Goal: Information Seeking & Learning: Learn about a topic

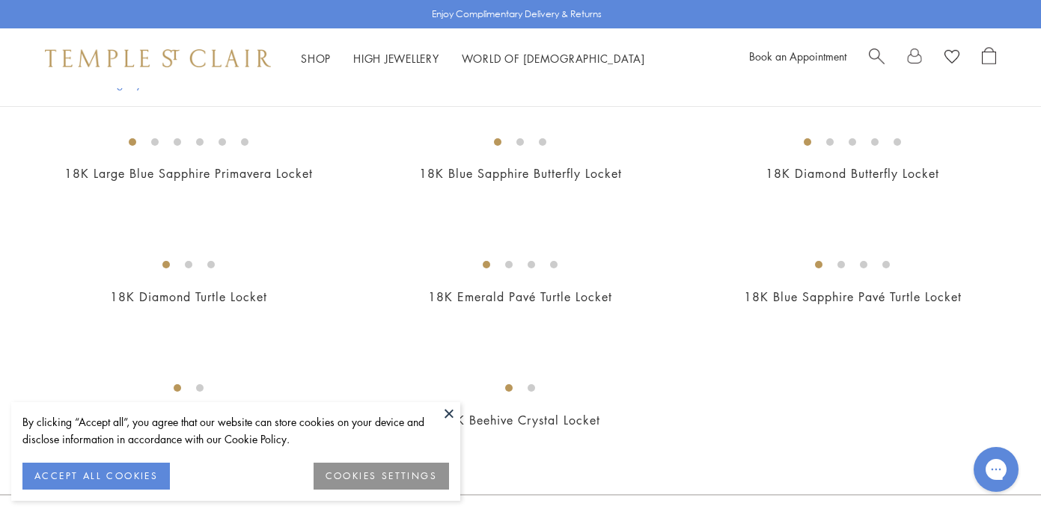
scroll to position [646, 0]
click at [0, 0] on img at bounding box center [0, 0] width 0 height 0
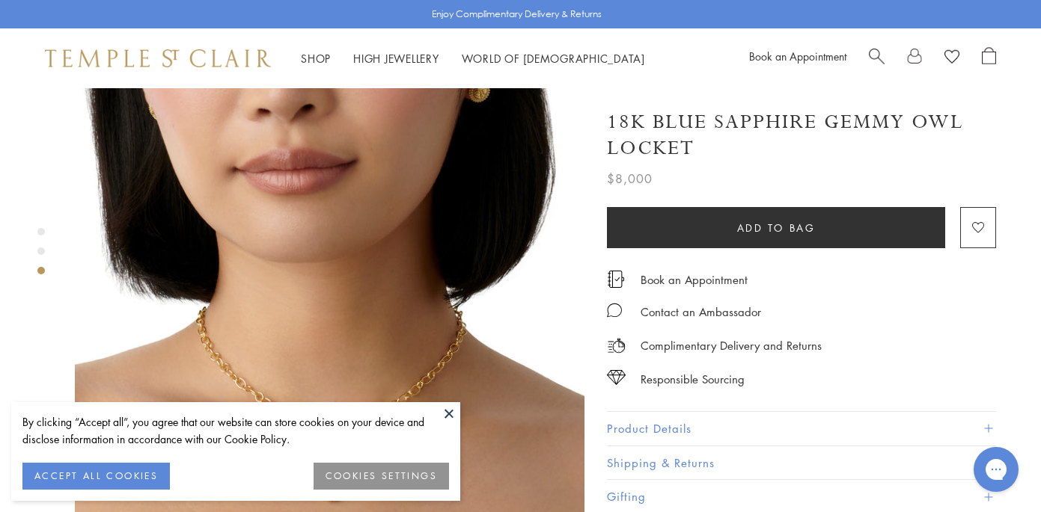
scroll to position [1120, 0]
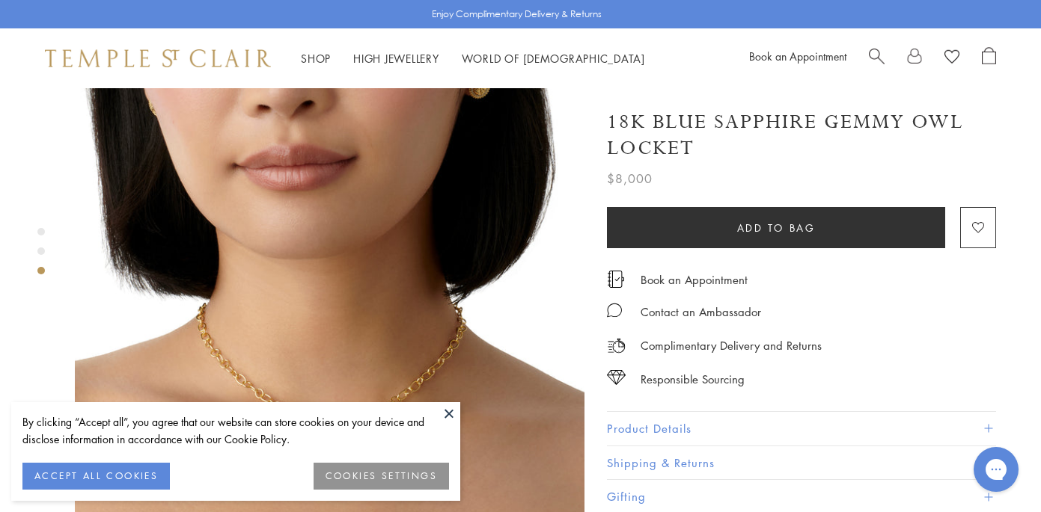
click at [447, 411] on button at bounding box center [449, 414] width 22 height 22
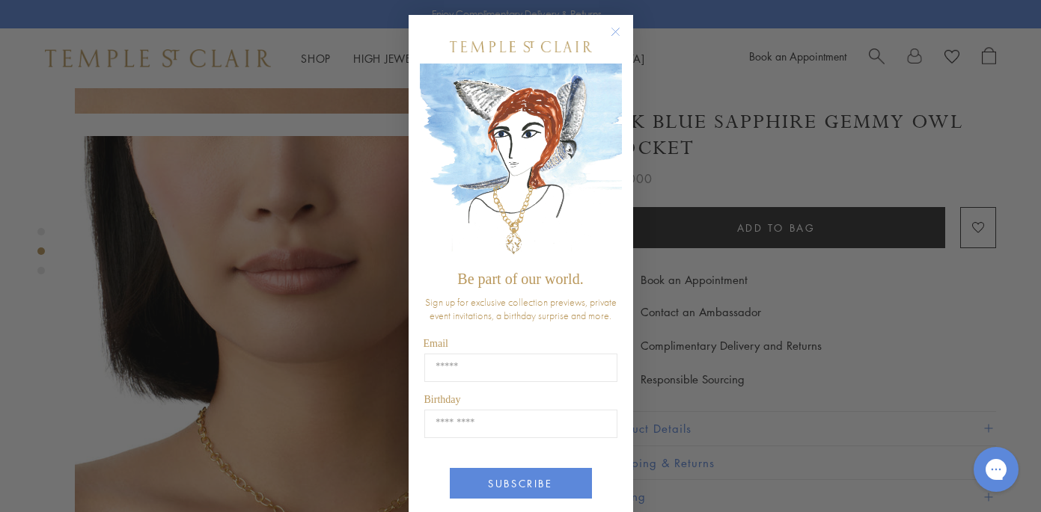
scroll to position [604, 0]
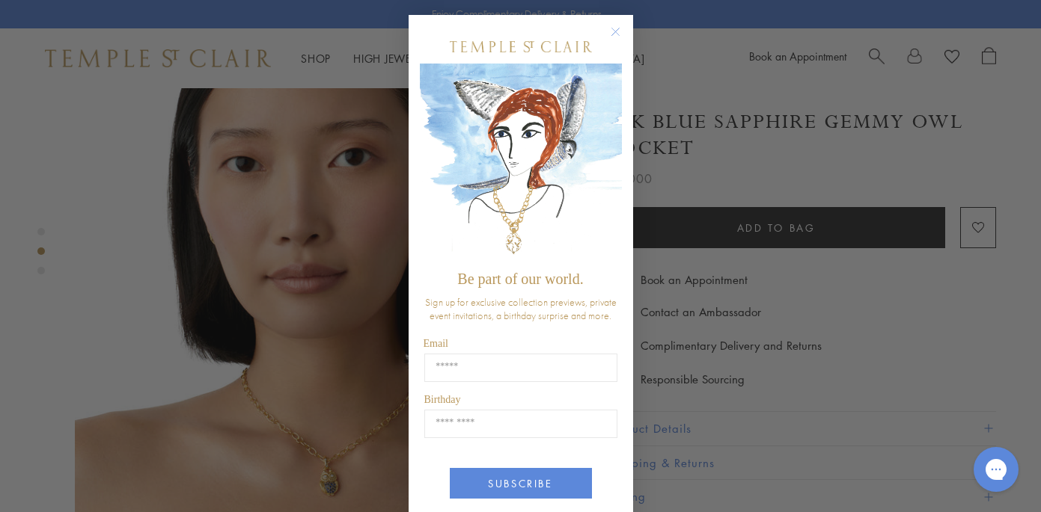
click at [616, 31] on circle "Close dialog" at bounding box center [615, 32] width 18 height 18
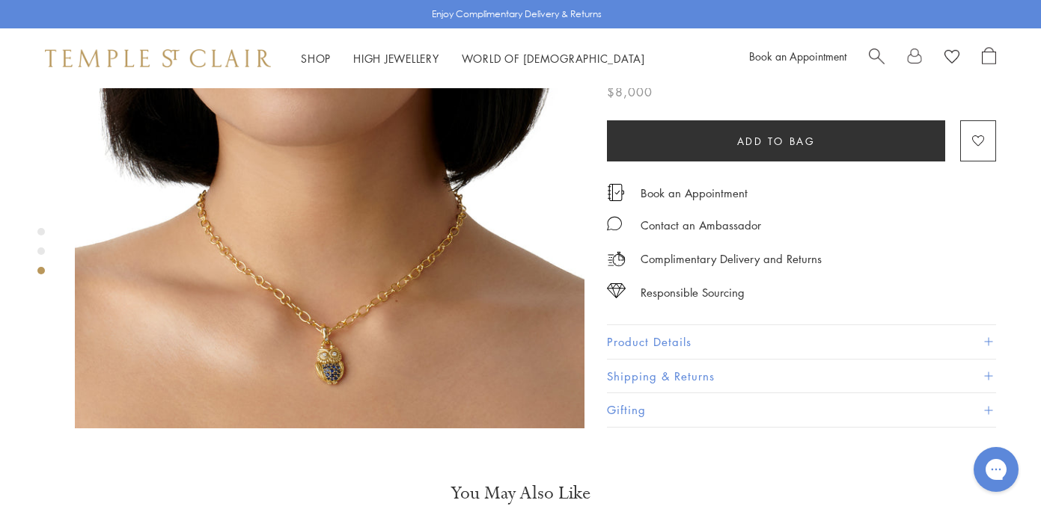
scroll to position [1232, 0]
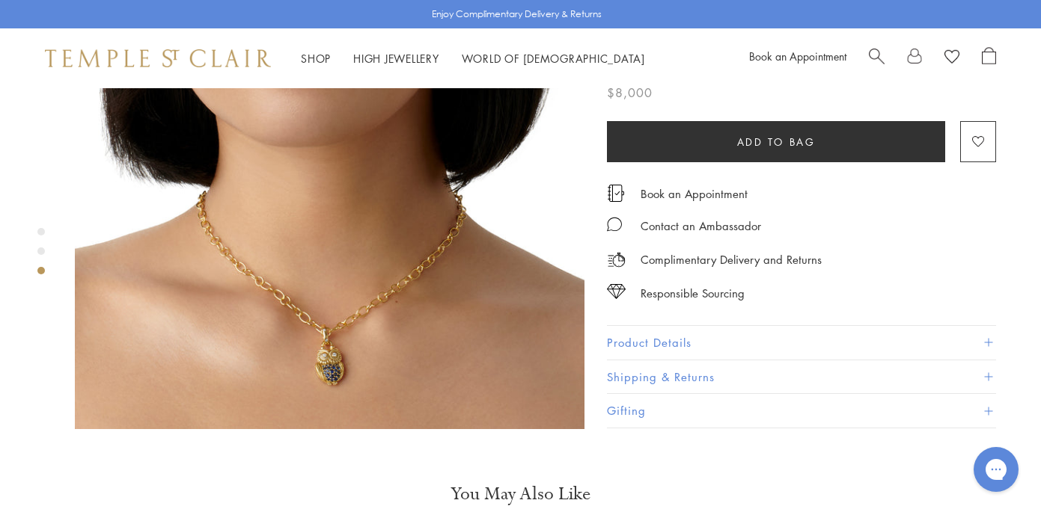
click at [694, 326] on button "Product Details" at bounding box center [801, 343] width 389 height 34
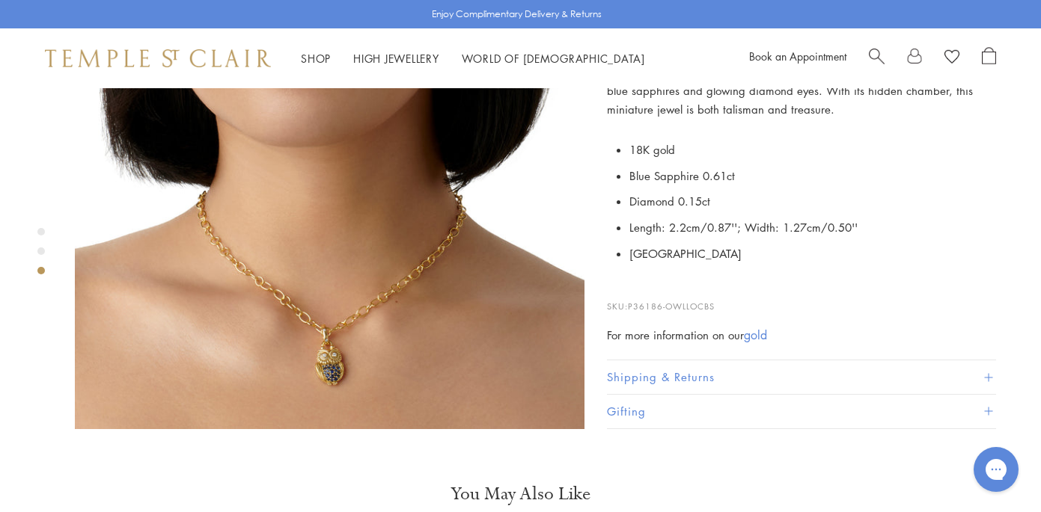
click at [752, 361] on button "Shipping & Returns" at bounding box center [801, 378] width 389 height 34
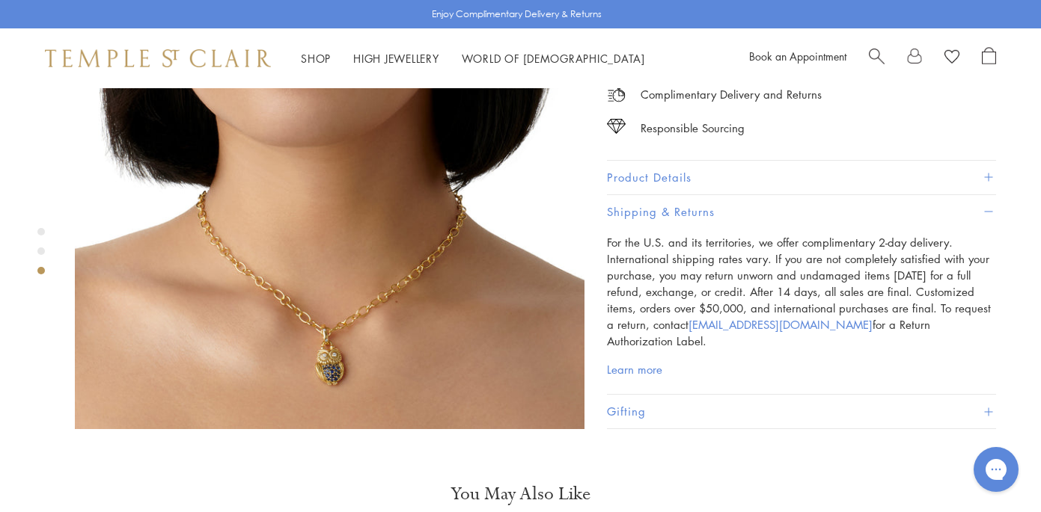
click at [677, 161] on button "Product Details" at bounding box center [801, 178] width 389 height 34
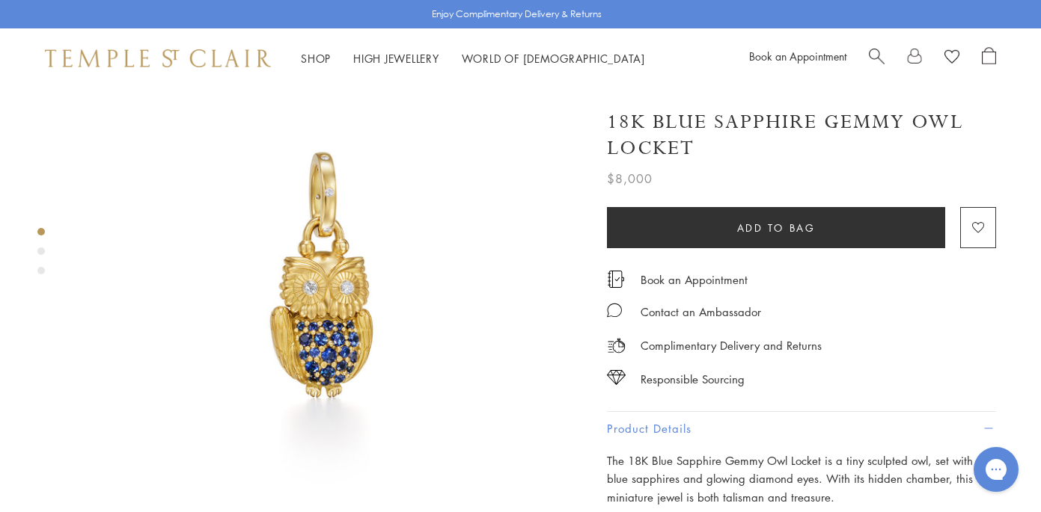
scroll to position [0, 0]
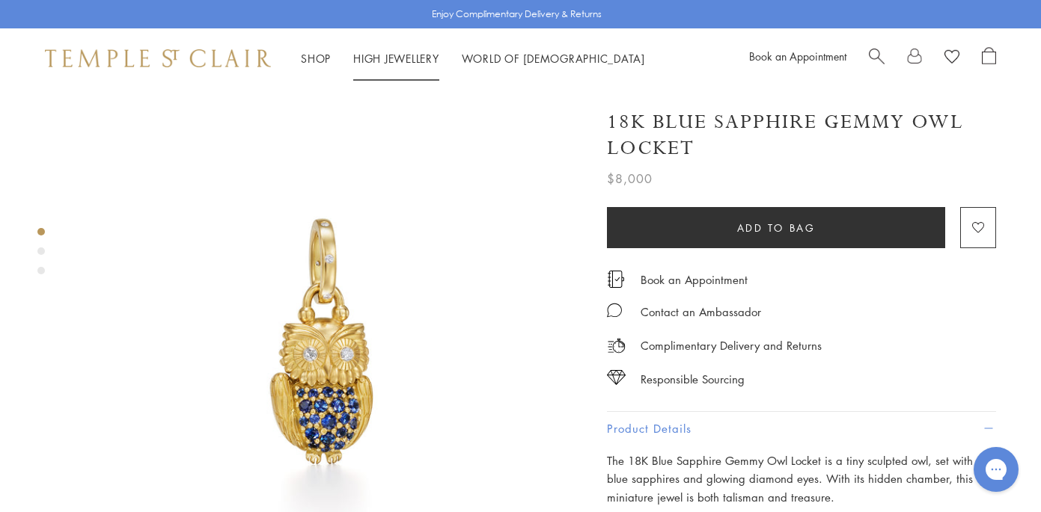
click at [407, 59] on link "High Jewellery High Jewellery" at bounding box center [396, 58] width 86 height 15
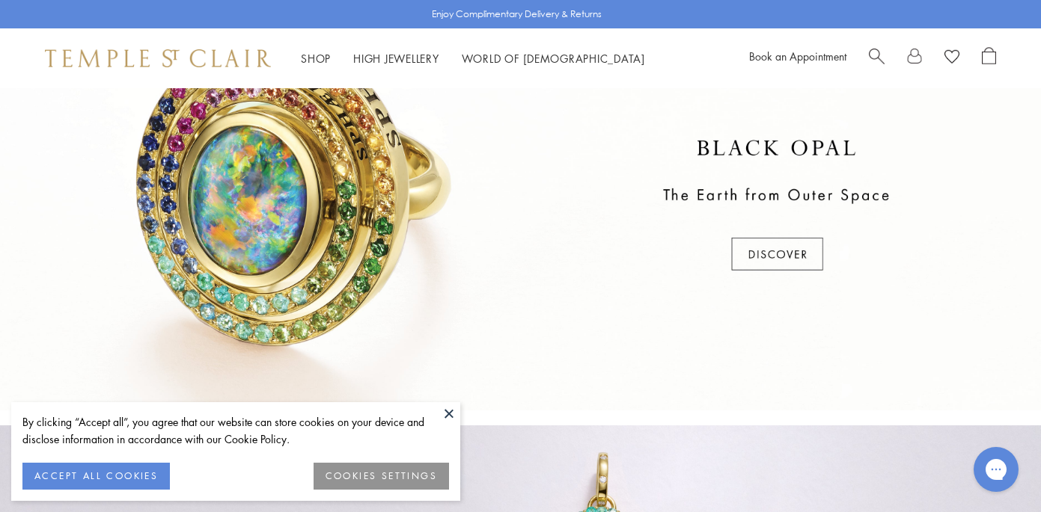
scroll to position [520, 0]
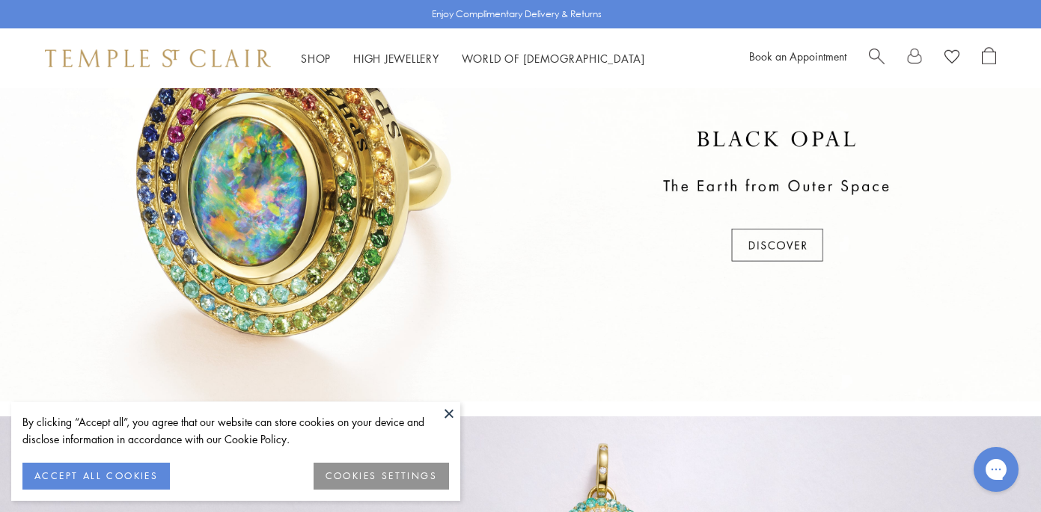
click at [786, 242] on div at bounding box center [520, 197] width 1041 height 409
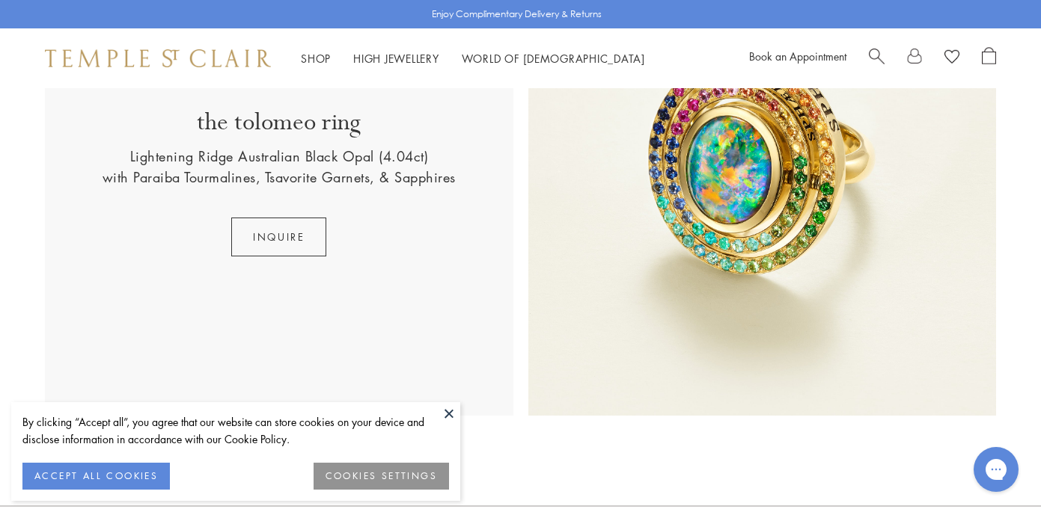
scroll to position [581, 0]
click at [292, 228] on button "INQUIRE" at bounding box center [278, 235] width 95 height 39
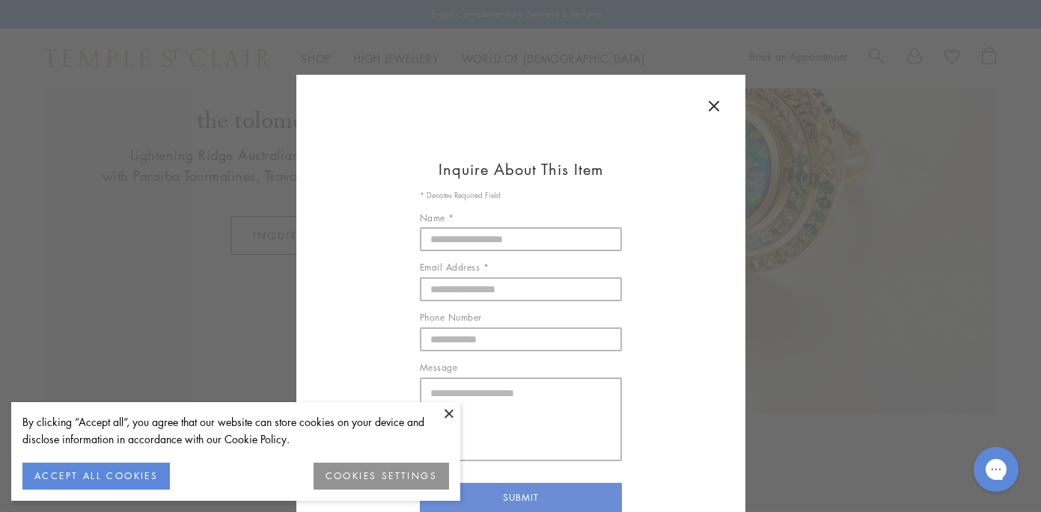
click at [718, 107] on icon at bounding box center [714, 106] width 18 height 18
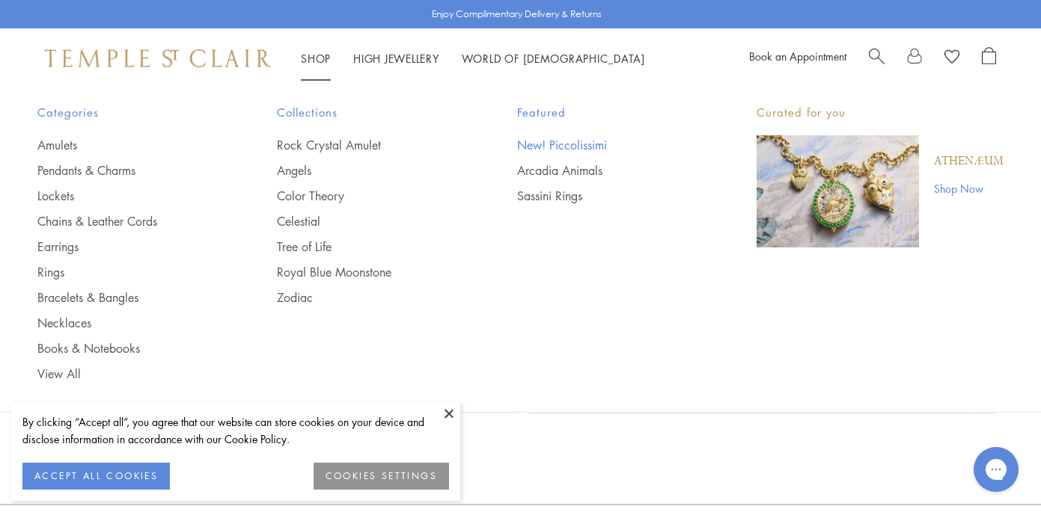
click at [551, 140] on link "New! Piccolissimi" at bounding box center [607, 145] width 180 height 16
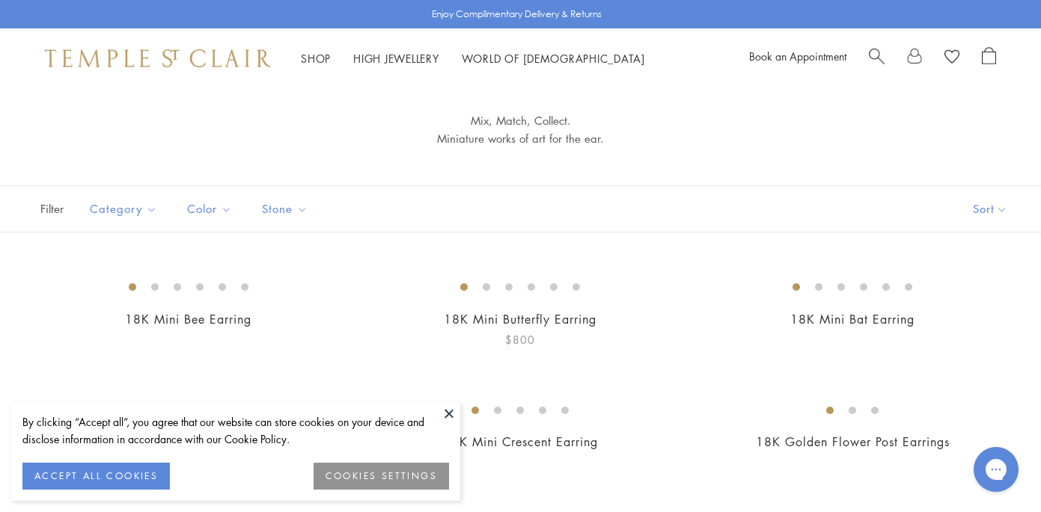
scroll to position [57, 0]
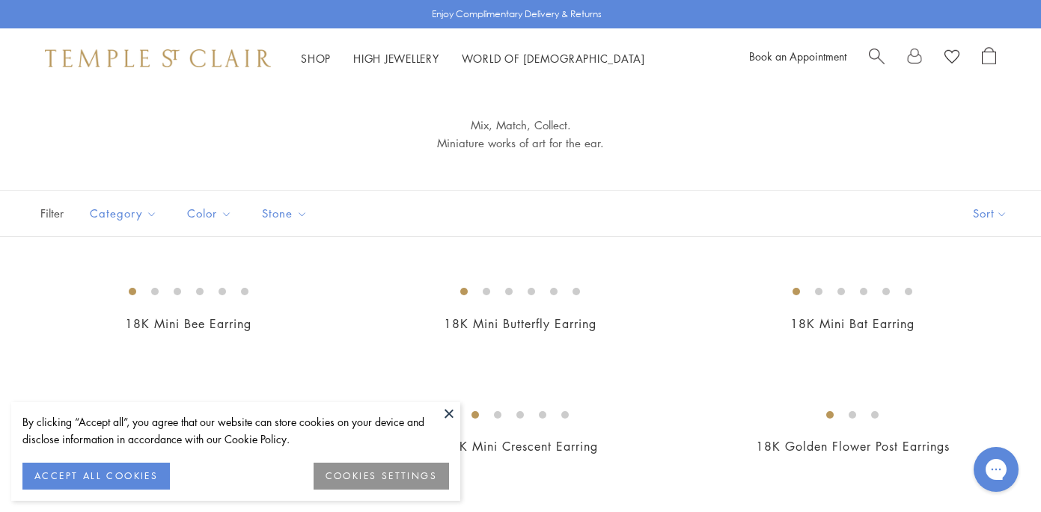
click at [877, 47] on span "Search" at bounding box center [877, 55] width 16 height 16
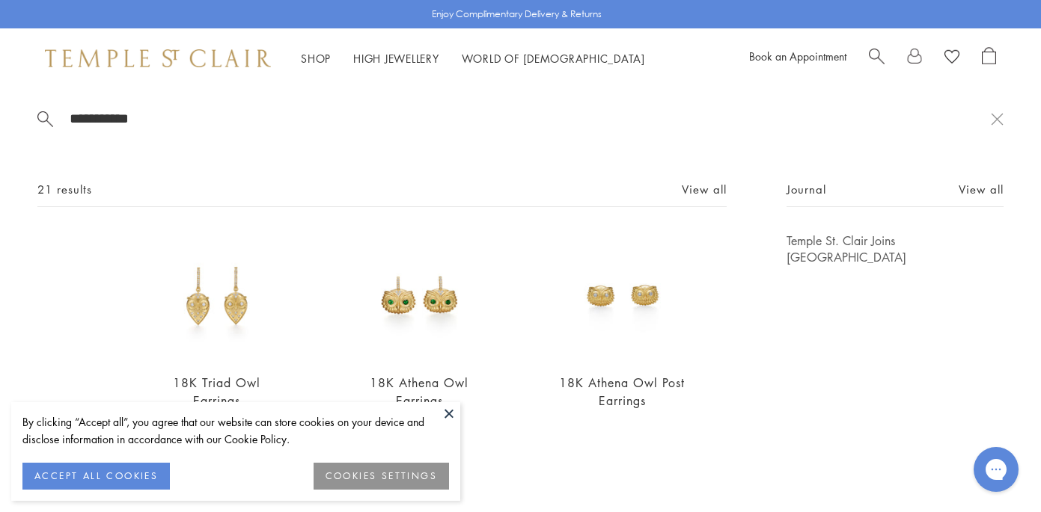
type input "**********"
click at [203, 312] on img at bounding box center [217, 297] width 128 height 128
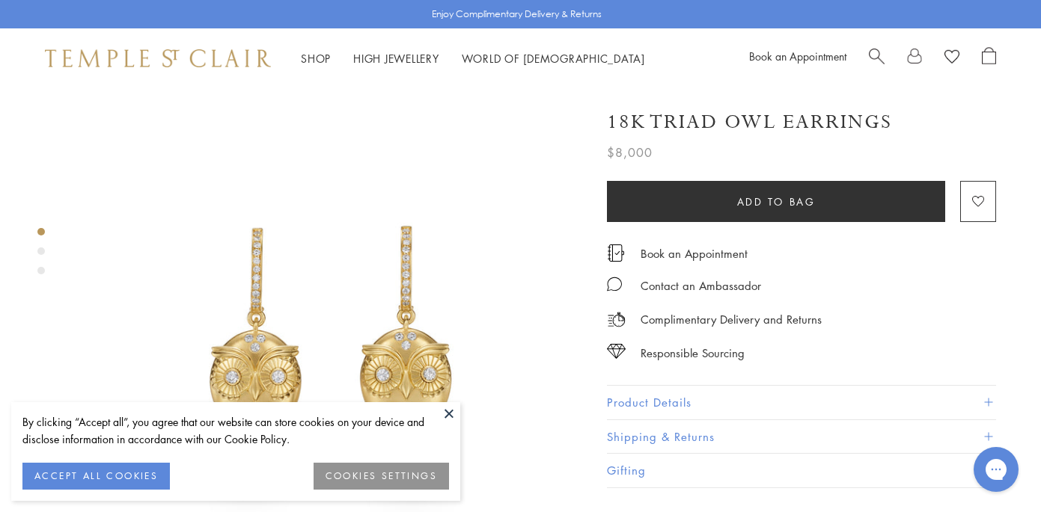
click at [709, 400] on button "Product Details" at bounding box center [801, 403] width 389 height 34
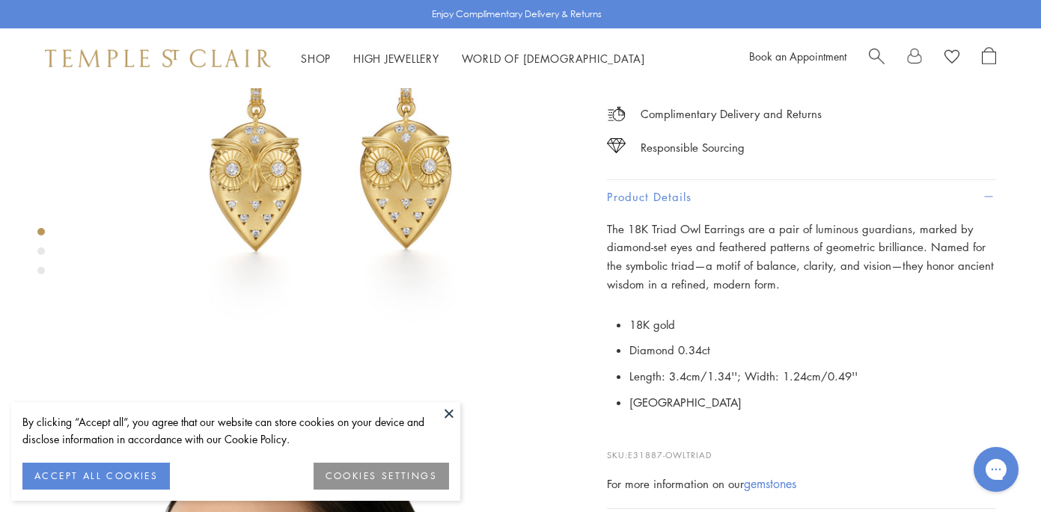
scroll to position [213, 0]
